Goal: Transaction & Acquisition: Purchase product/service

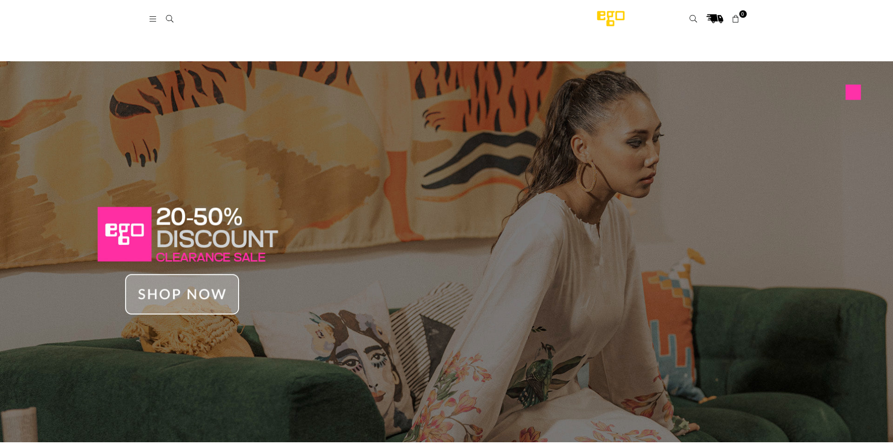
click at [150, 16] on icon at bounding box center [153, 19] width 8 height 8
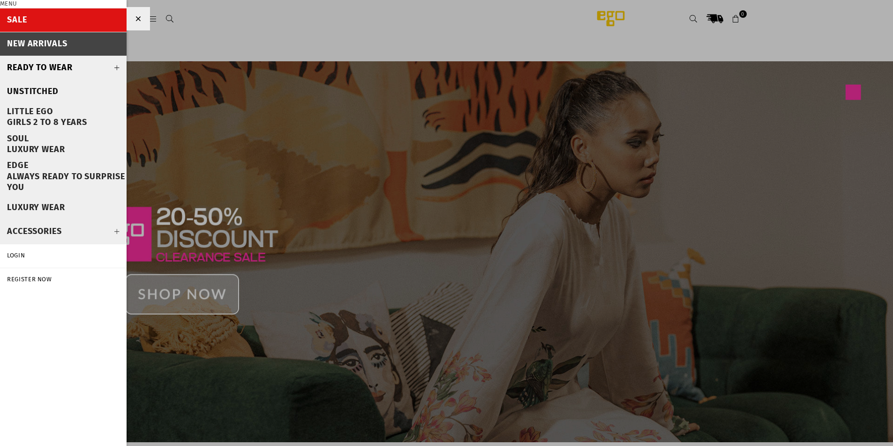
click at [41, 117] on div "Little EGO GIRLS 2 TO 8 YEARS" at bounding box center [47, 117] width 80 height 22
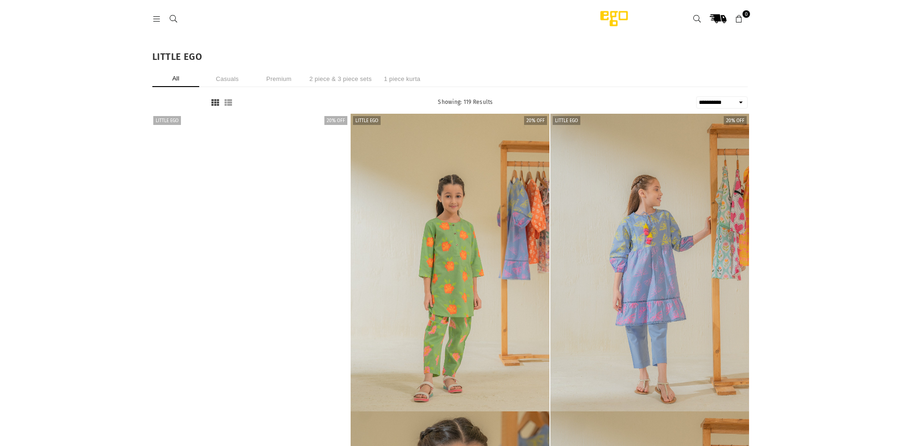
select select "**********"
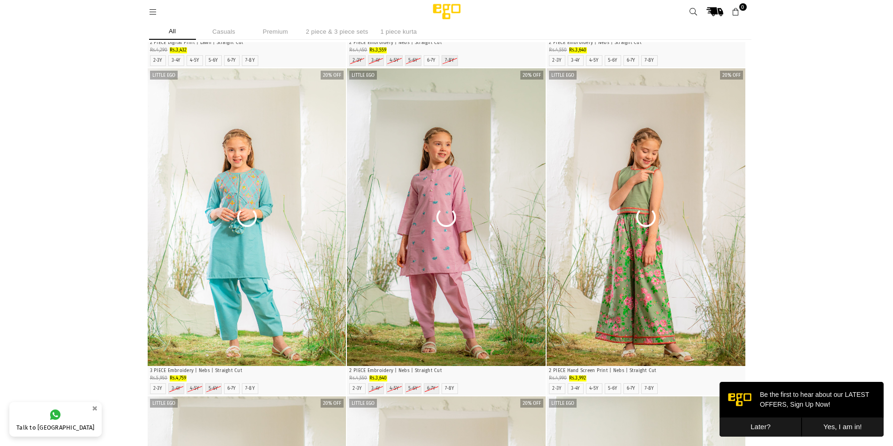
scroll to position [5297, 0]
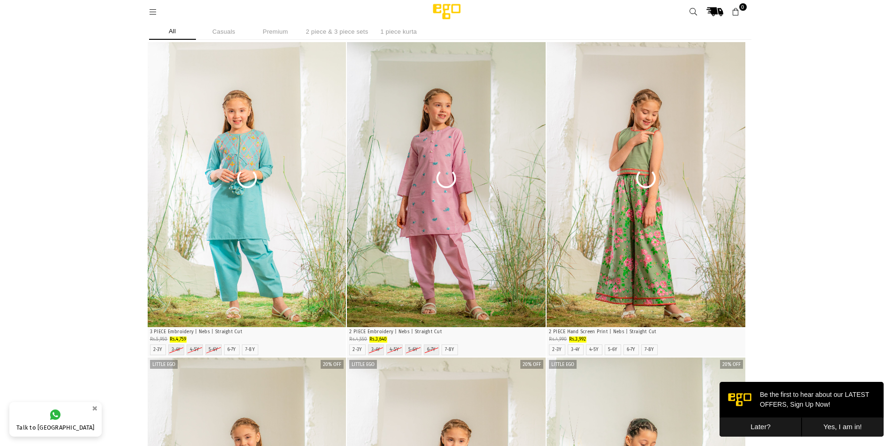
click at [763, 426] on button "Later?" at bounding box center [760, 427] width 82 height 19
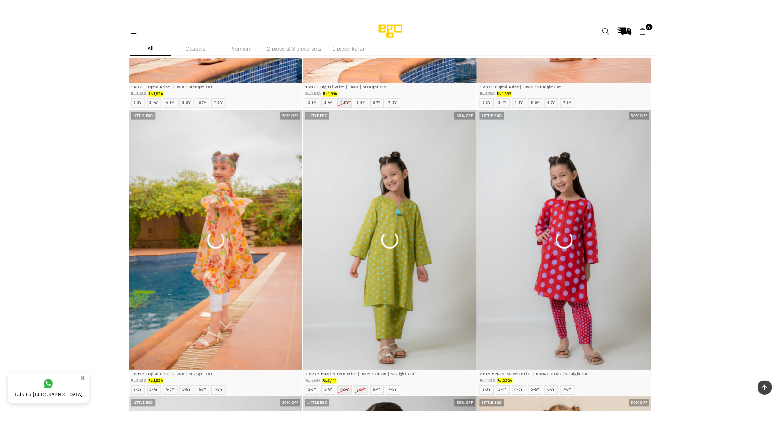
scroll to position [9038, 0]
